Goal: Answer question/provide support

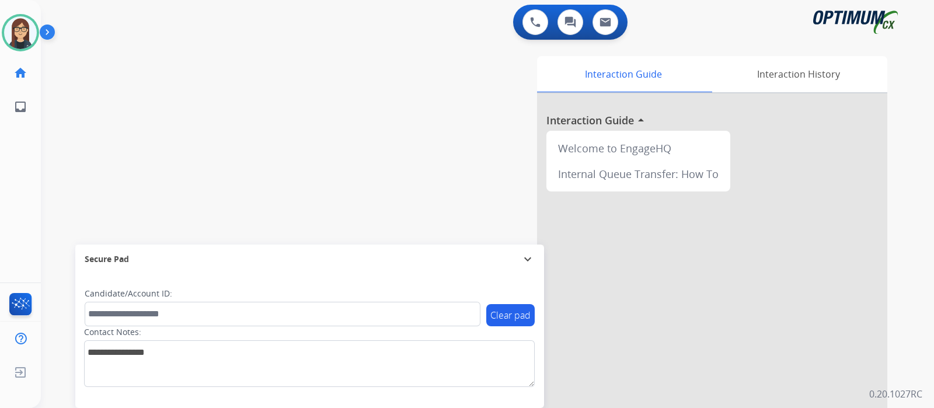
click at [53, 32] on img at bounding box center [50, 34] width 20 height 22
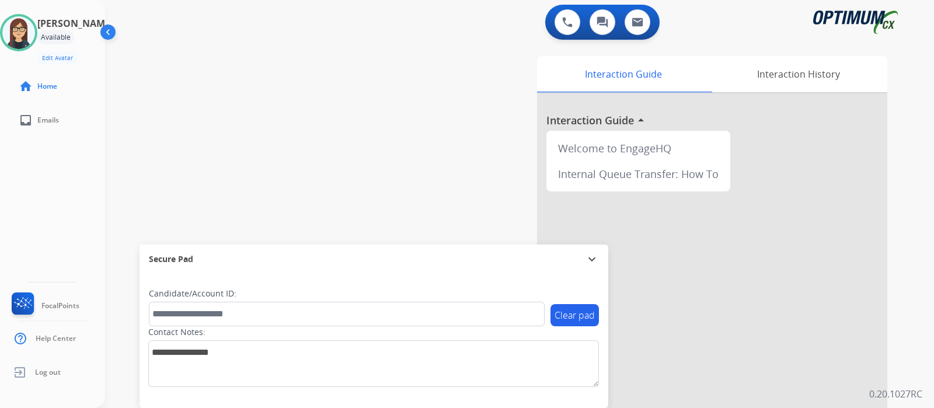
click at [60, 200] on div "[PERSON_NAME] Available Edit Avatar Agent: [PERSON_NAME] Profile: Gen_Bilingual…" at bounding box center [52, 204] width 105 height 408
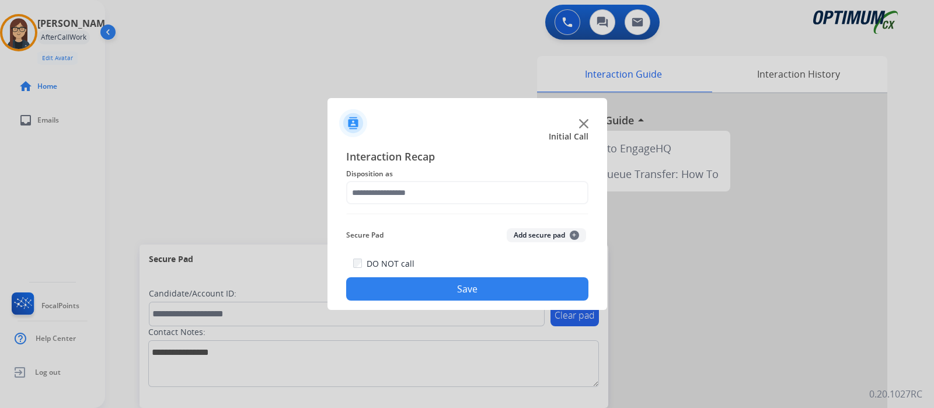
click at [584, 121] on img at bounding box center [583, 123] width 9 height 9
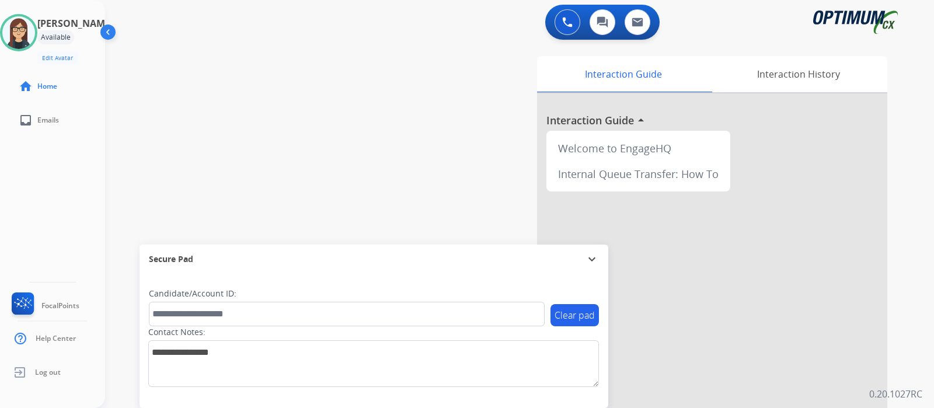
click at [58, 200] on div "[PERSON_NAME] Available Edit Avatar Agent: [PERSON_NAME] Profile: Gen_Bilingual…" at bounding box center [52, 204] width 105 height 408
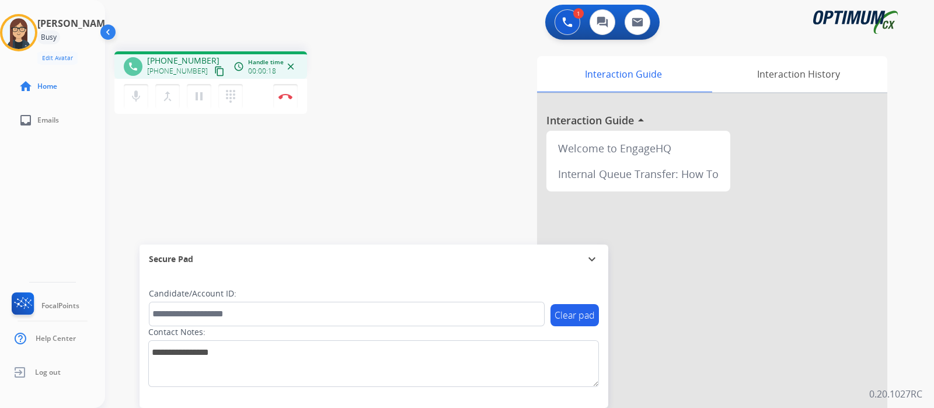
click at [214, 75] on mat-icon "content_copy" at bounding box center [219, 71] width 11 height 11
click at [214, 70] on mat-icon "content_copy" at bounding box center [219, 71] width 11 height 11
click at [38, 201] on div "[PERSON_NAME] Edit Avatar Agent: [PERSON_NAME] Profile: Gen_Bilingual home Home…" at bounding box center [52, 204] width 105 height 408
click at [318, 159] on div "phone [PHONE_NUMBER] [PHONE_NUMBER] content_copy access_time Call metrics Queue…" at bounding box center [505, 285] width 801 height 487
click at [108, 183] on div "phone [PHONE_NUMBER] [PHONE_NUMBER] content_copy access_time Call metrics Queue…" at bounding box center [505, 285] width 801 height 487
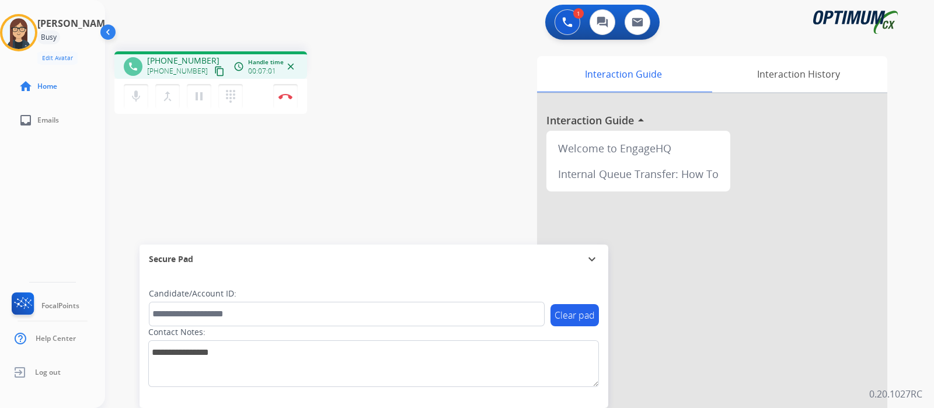
click at [68, 183] on div "[PERSON_NAME] Edit Avatar Agent: [PERSON_NAME] Profile: Gen_Bilingual home Home…" at bounding box center [52, 204] width 105 height 408
click at [131, 100] on mat-icon "mic" at bounding box center [136, 96] width 14 height 14
click at [131, 100] on mat-icon "mic_off" at bounding box center [136, 96] width 14 height 14
click at [132, 97] on mat-icon "mic" at bounding box center [136, 96] width 14 height 14
click at [401, 25] on div "1 Voice Interactions 0 Chat Interactions 0 Email Interactions" at bounding box center [512, 23] width 787 height 37
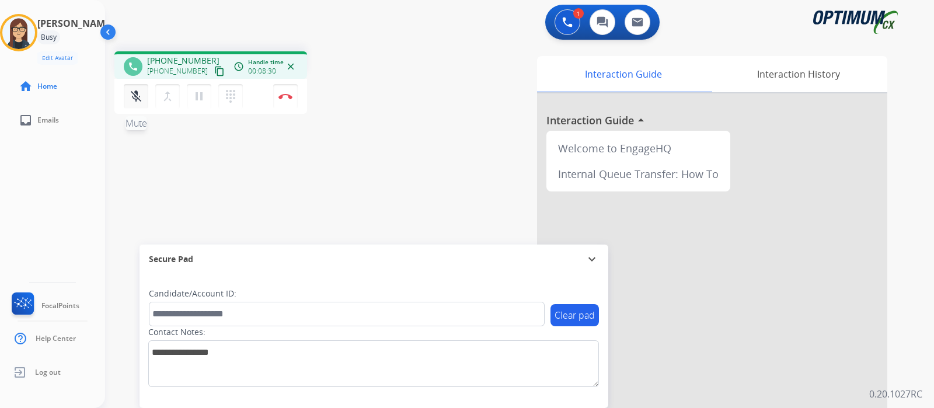
click at [139, 98] on mat-icon "mic_off" at bounding box center [136, 96] width 14 height 14
click at [354, 169] on div "phone [PHONE_NUMBER] [PHONE_NUMBER] content_copy access_time Call metrics Queue…" at bounding box center [505, 285] width 801 height 487
click at [54, 180] on div "[PERSON_NAME] Edit Avatar Agent: [PERSON_NAME] Profile: Gen_Bilingual home Home…" at bounding box center [52, 204] width 105 height 408
click at [273, 164] on div "phone [PHONE_NUMBER] [PHONE_NUMBER] content_copy access_time Call metrics Queue…" at bounding box center [505, 285] width 801 height 487
click at [286, 97] on img at bounding box center [285, 96] width 14 height 6
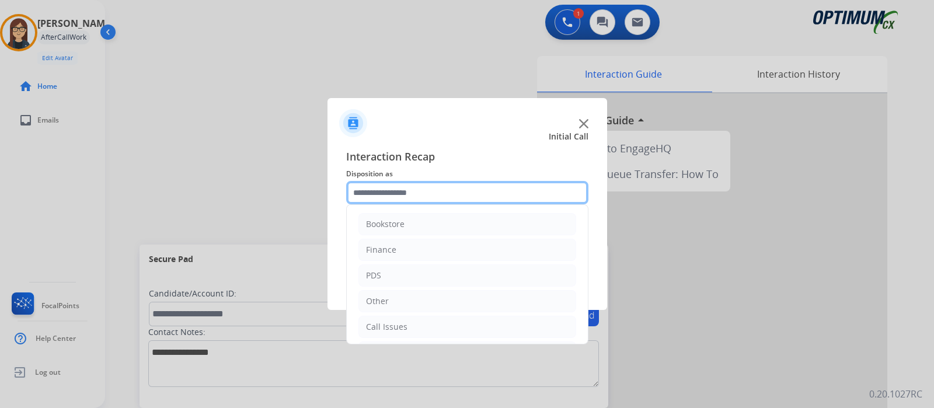
click at [396, 195] on input "text" at bounding box center [467, 192] width 242 height 23
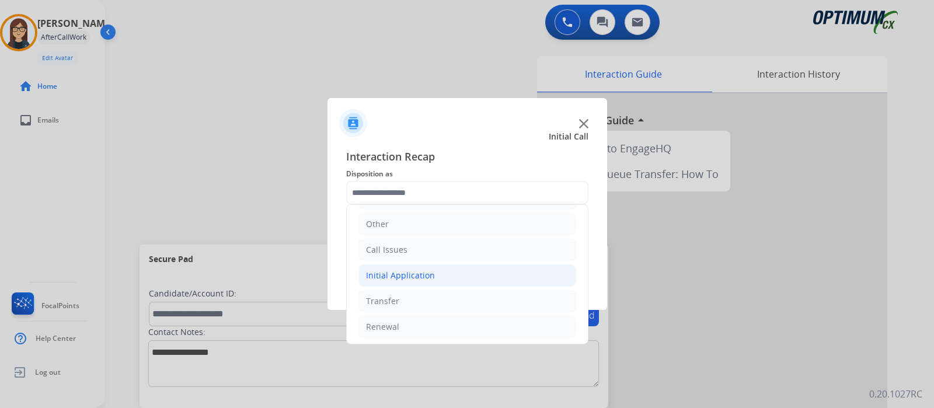
click at [418, 275] on div "Initial Application" at bounding box center [400, 276] width 69 height 12
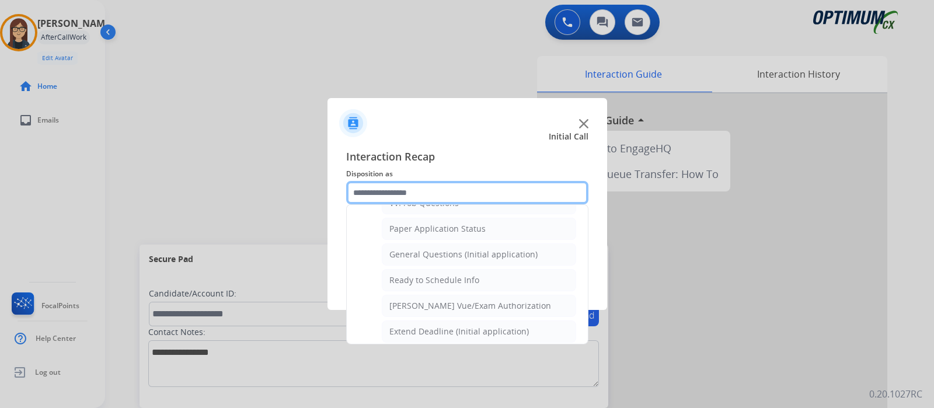
scroll to position [627, 0]
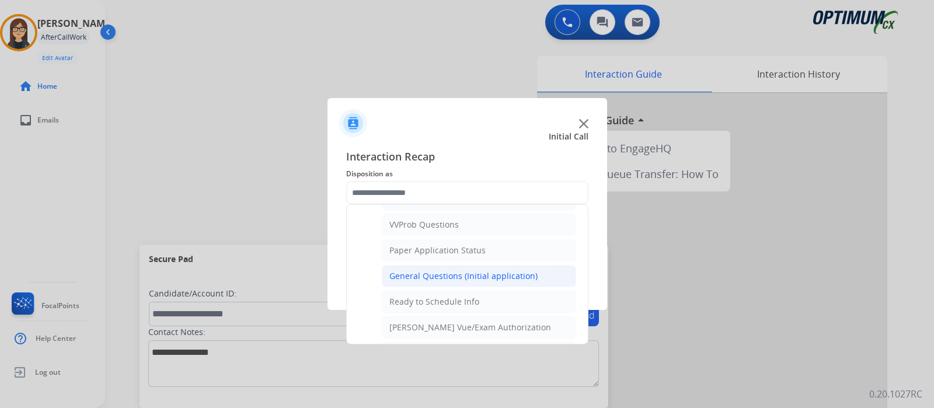
click at [455, 273] on div "General Questions (Initial application)" at bounding box center [463, 276] width 148 height 12
type input "**********"
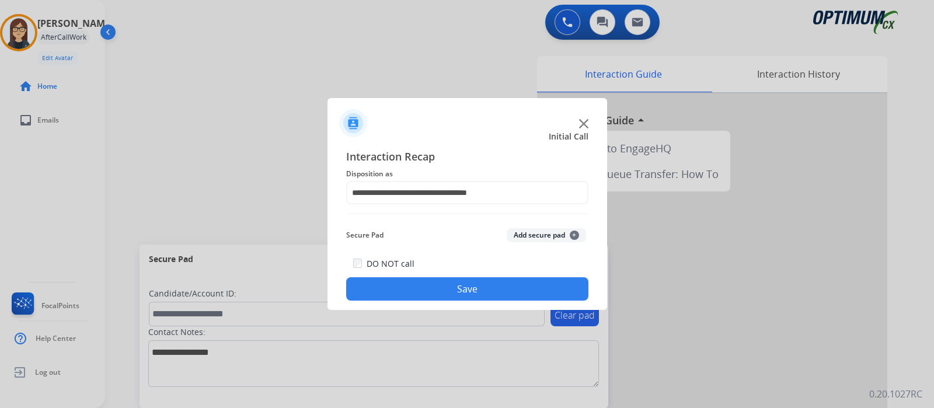
click at [439, 289] on button "Save" at bounding box center [467, 288] width 242 height 23
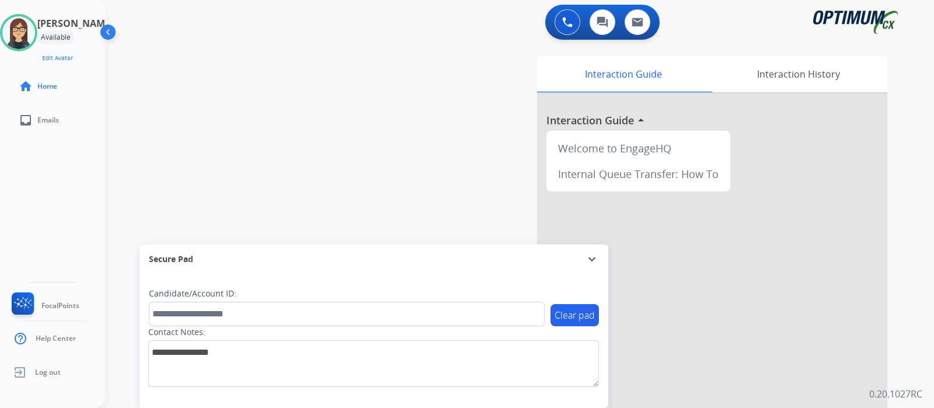
click at [37, 194] on div "[PERSON_NAME] Available Edit Avatar Agent: [PERSON_NAME] Profile: Gen_Bilingual…" at bounding box center [52, 204] width 105 height 408
